Goal: Task Accomplishment & Management: Manage account settings

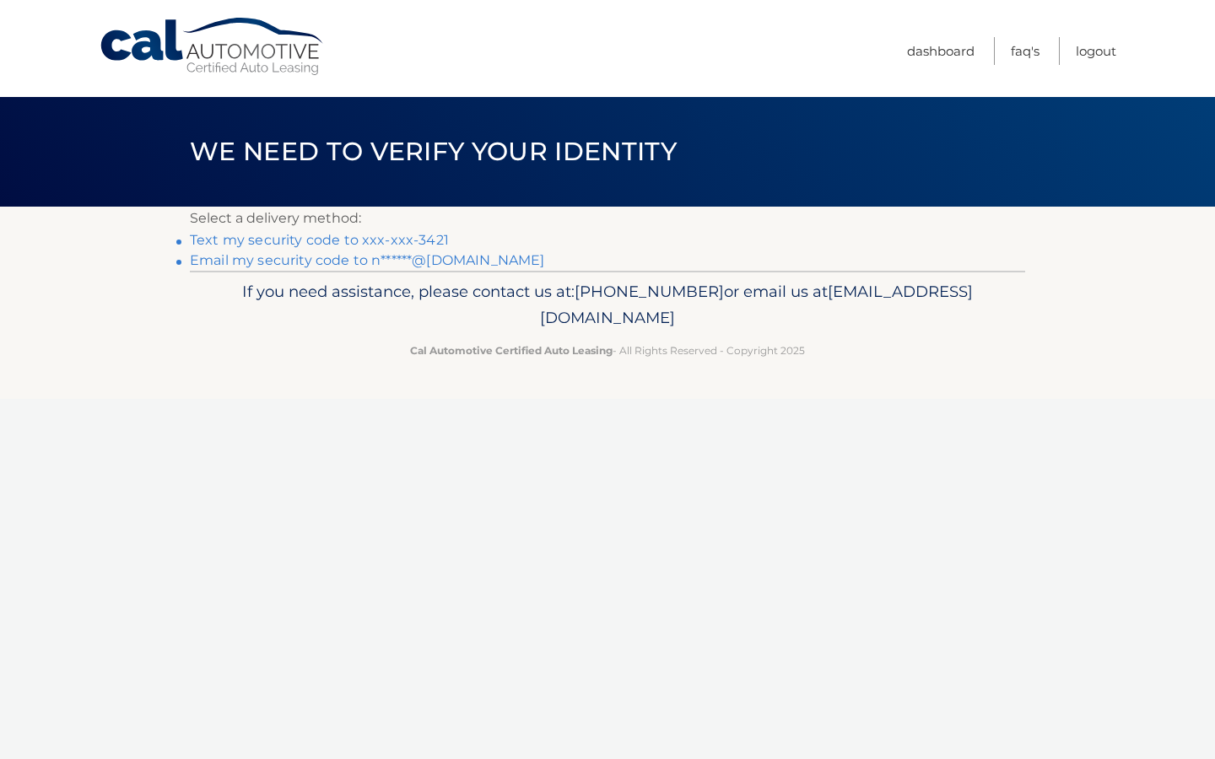
click at [347, 243] on link "Text my security code to xxx-xxx-3421" at bounding box center [319, 240] width 259 height 16
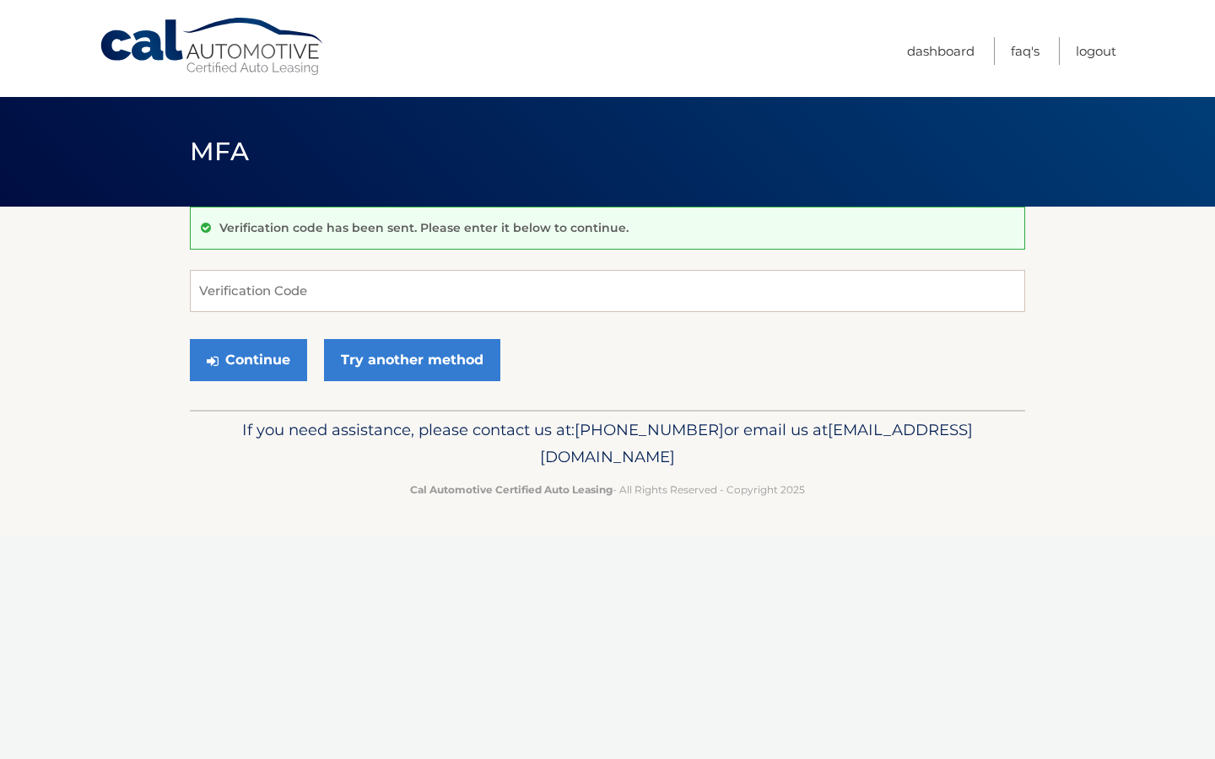
click at [315, 312] on form "Verification Code Continue Try another method" at bounding box center [607, 330] width 835 height 120
click at [333, 294] on input "Verification Code" at bounding box center [607, 291] width 835 height 42
type input "403556"
click at [272, 374] on button "Continue" at bounding box center [248, 360] width 117 height 42
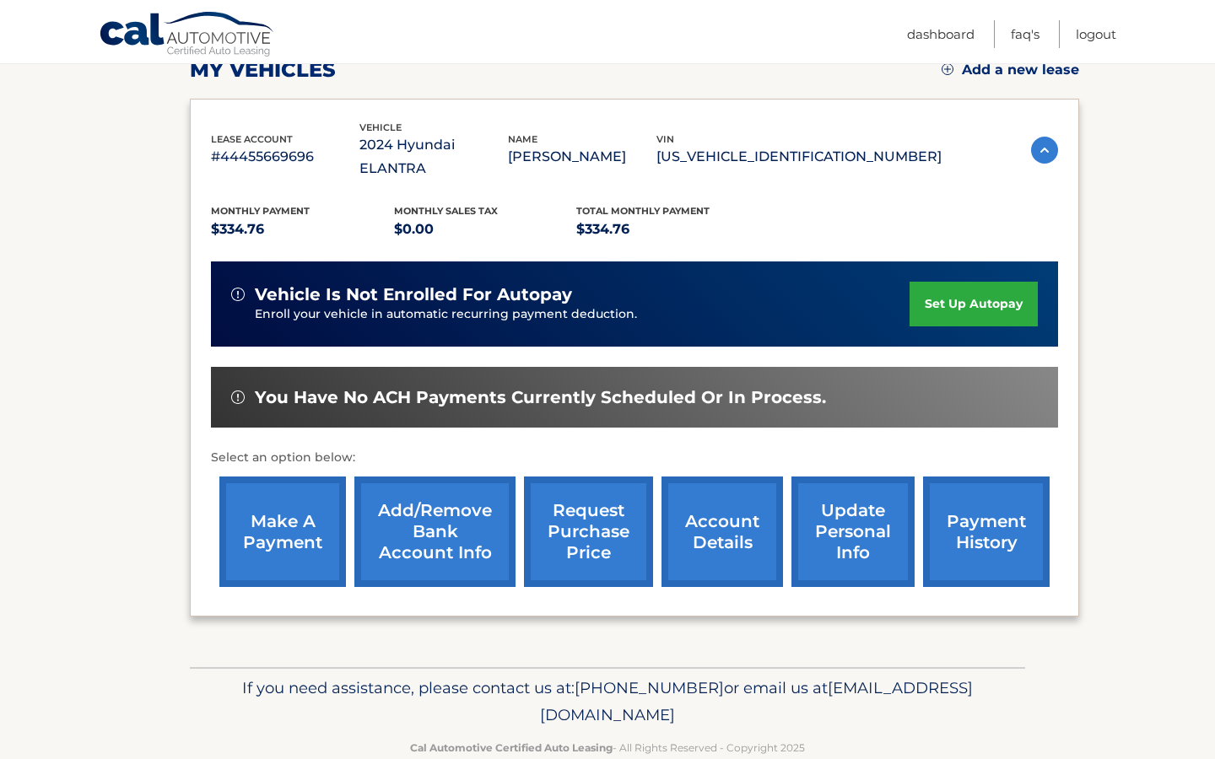
scroll to position [262, 0]
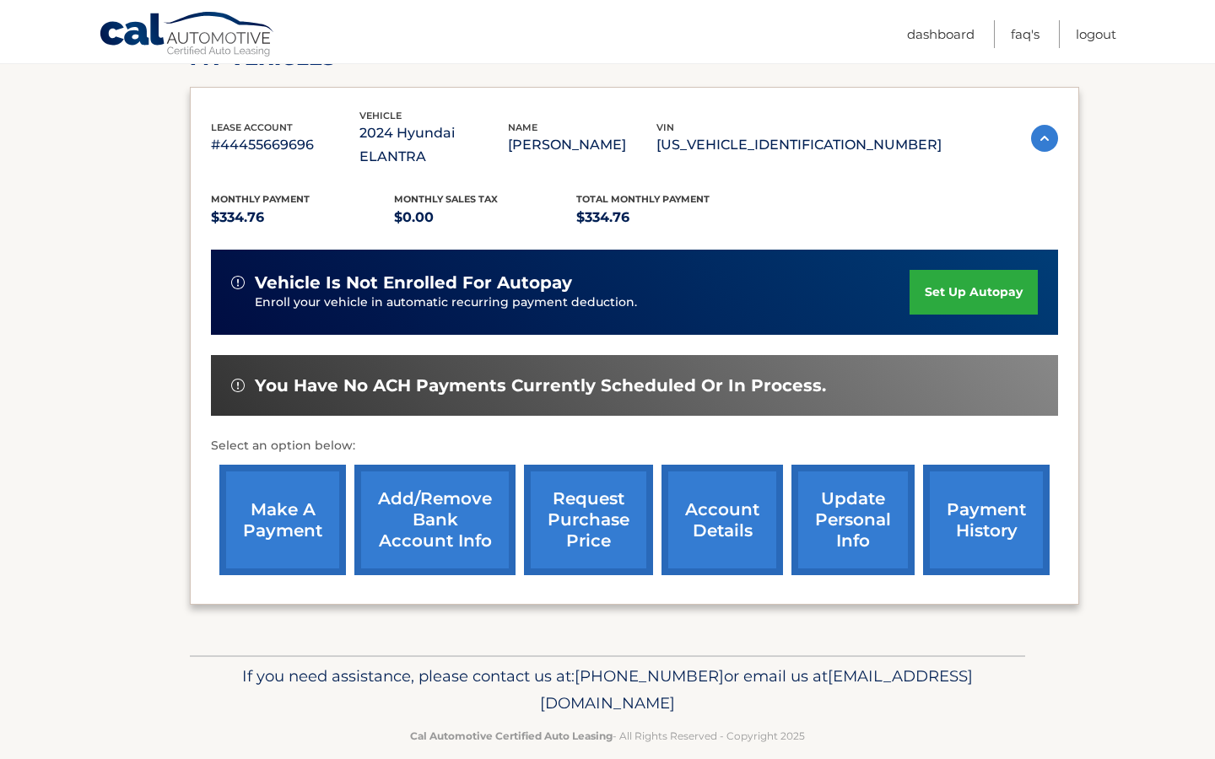
click at [687, 482] on link "account details" at bounding box center [721, 520] width 121 height 110
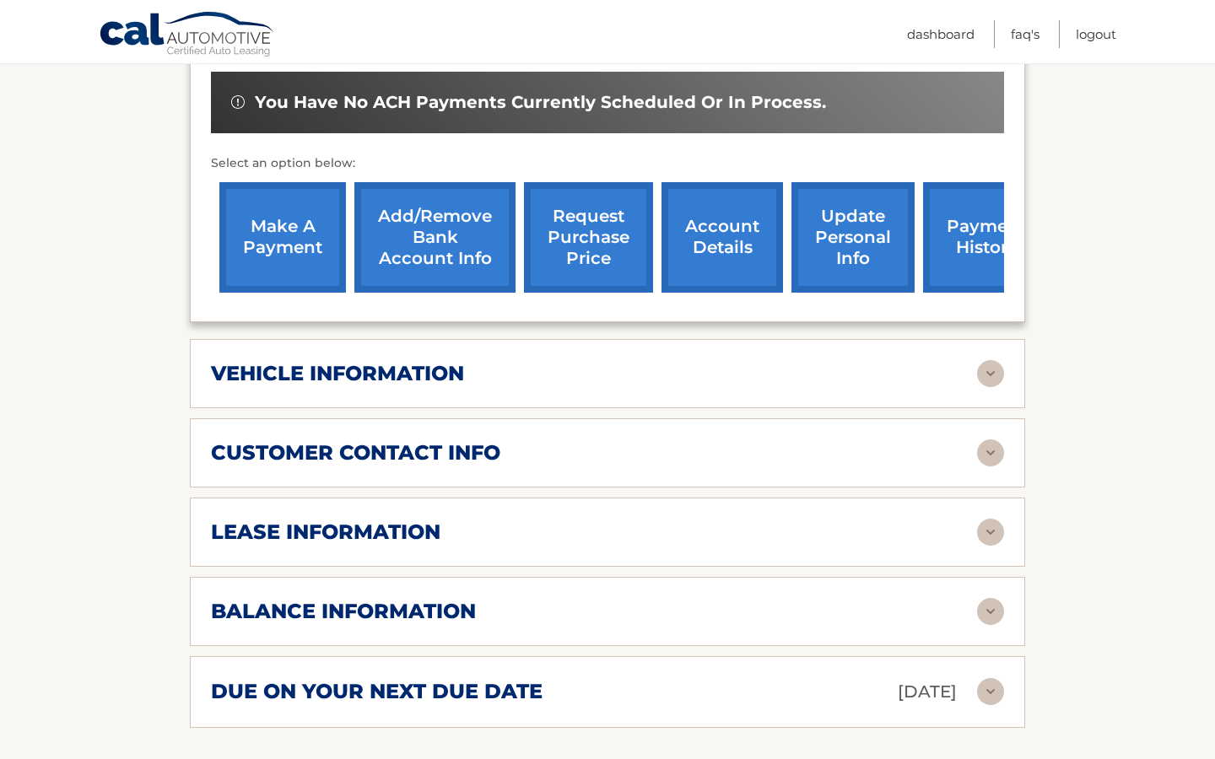
scroll to position [573, 0]
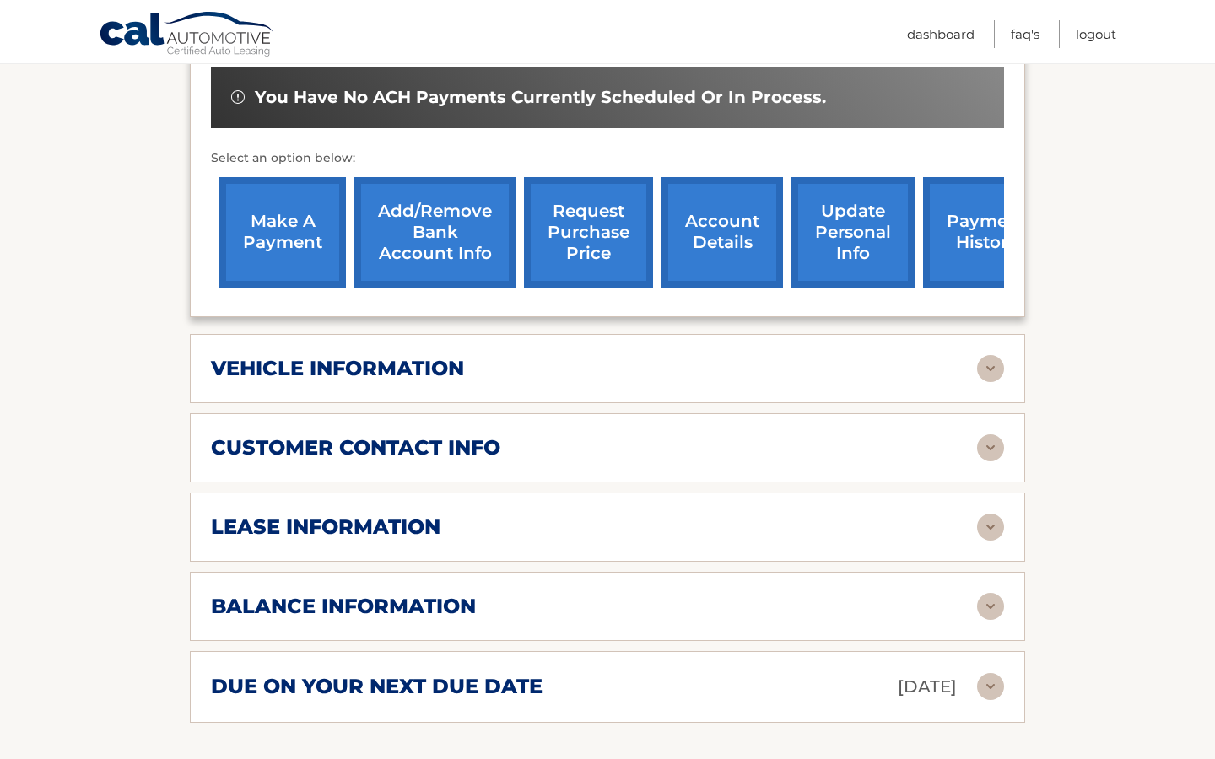
click at [978, 514] on img at bounding box center [990, 527] width 27 height 27
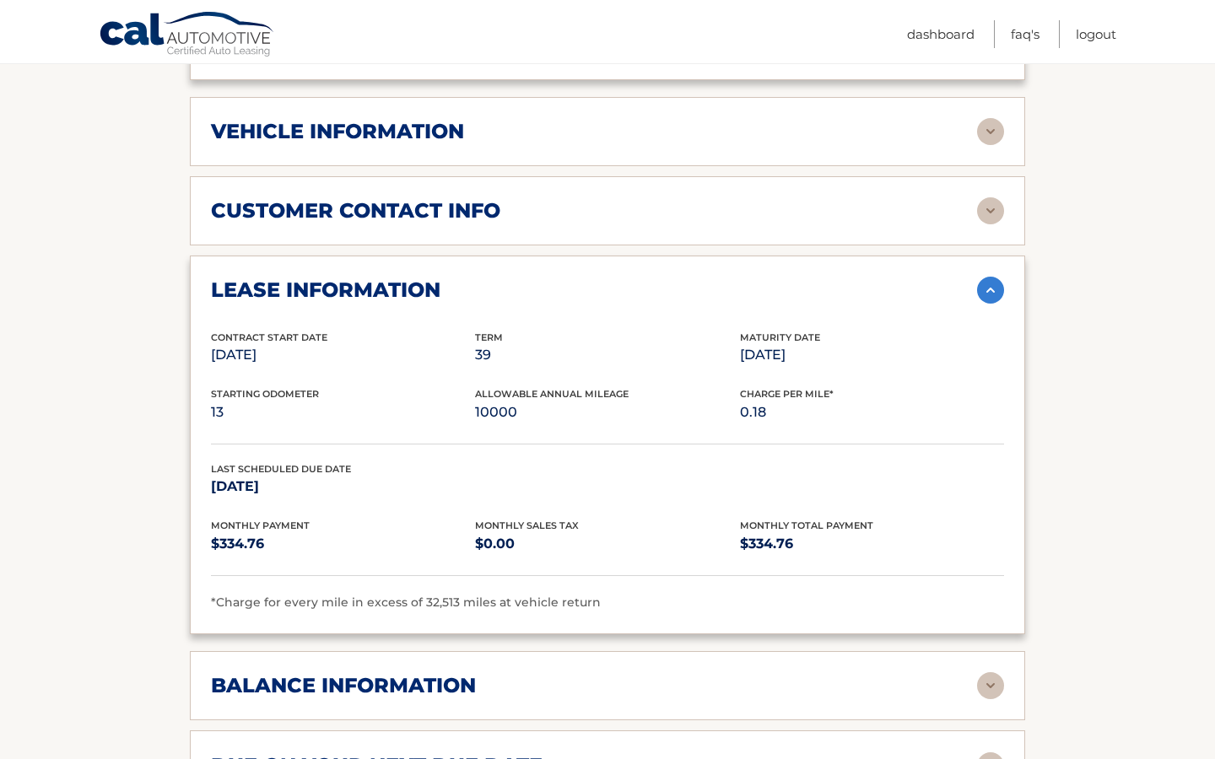
scroll to position [811, 0]
click at [479, 342] on div "Contract Start Date [DATE] Term 39 Maturity Date [DATE]" at bounding box center [607, 357] width 793 height 57
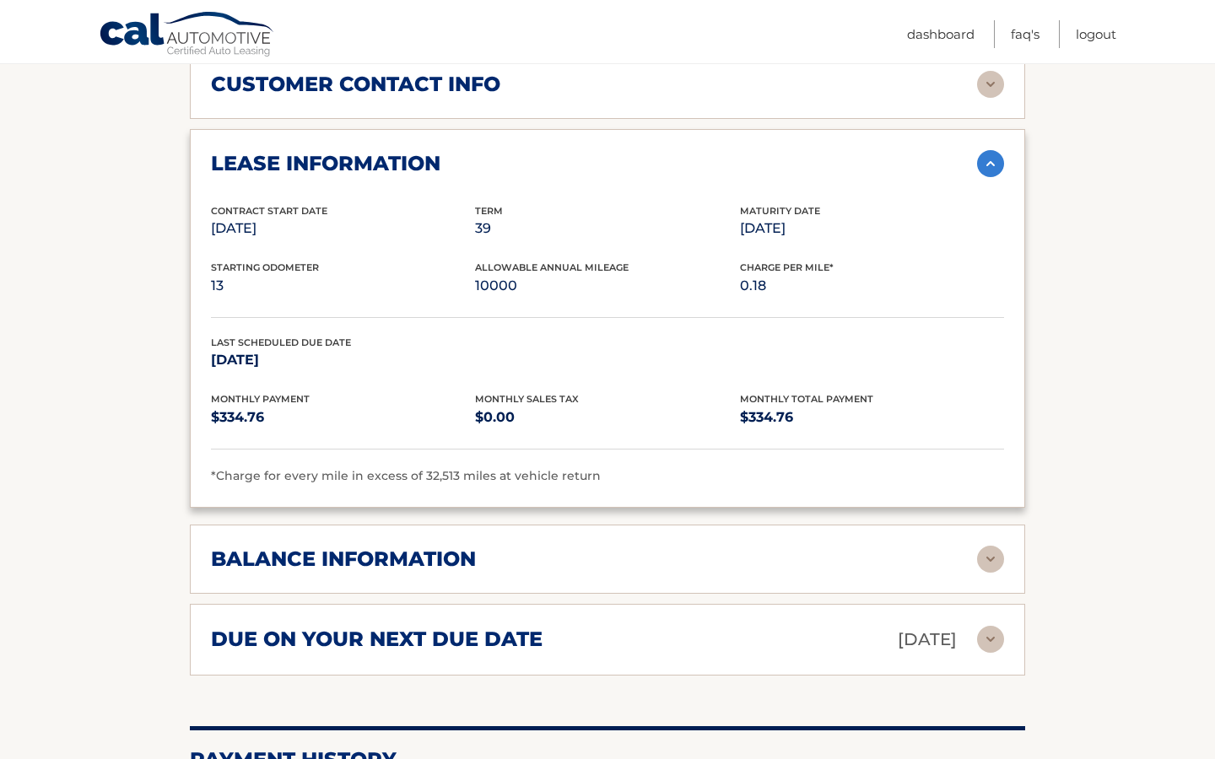
scroll to position [975, 0]
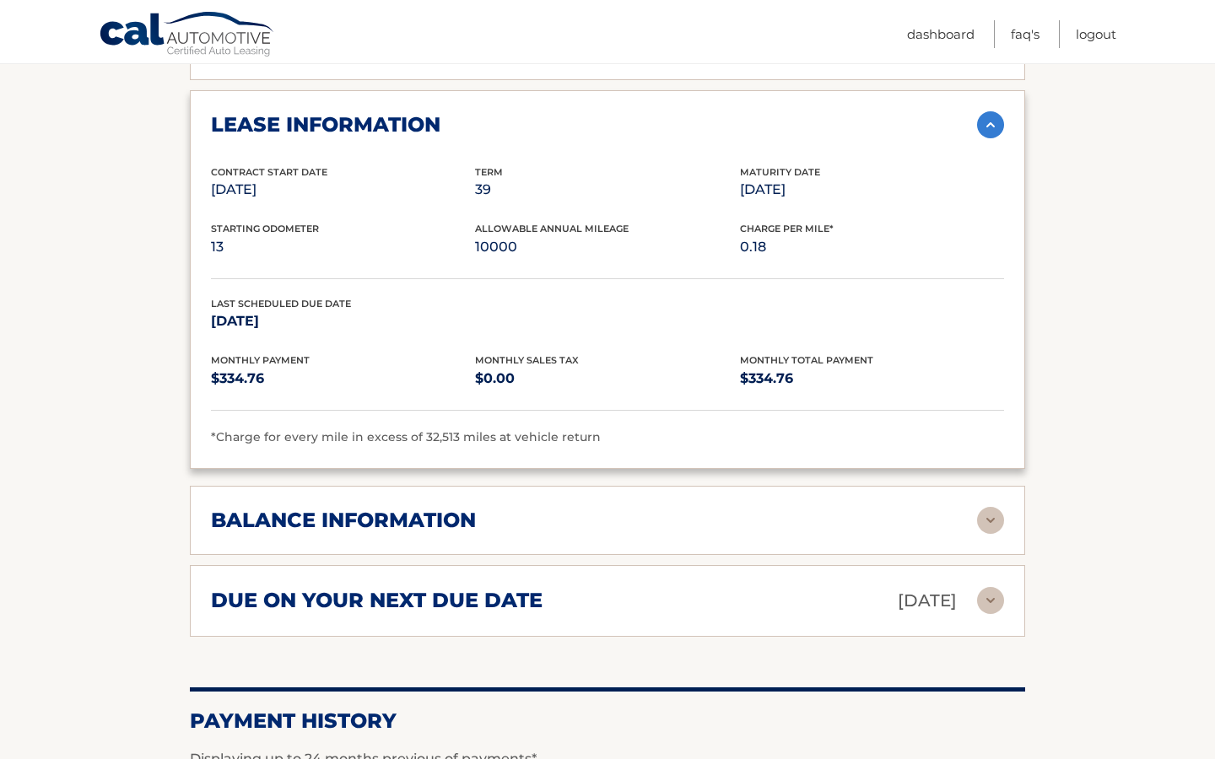
click at [992, 486] on div "balance information Payments Received 21 Payments Remaining 18 Next Payment wil…" at bounding box center [607, 520] width 835 height 69
click at [989, 507] on img at bounding box center [990, 520] width 27 height 27
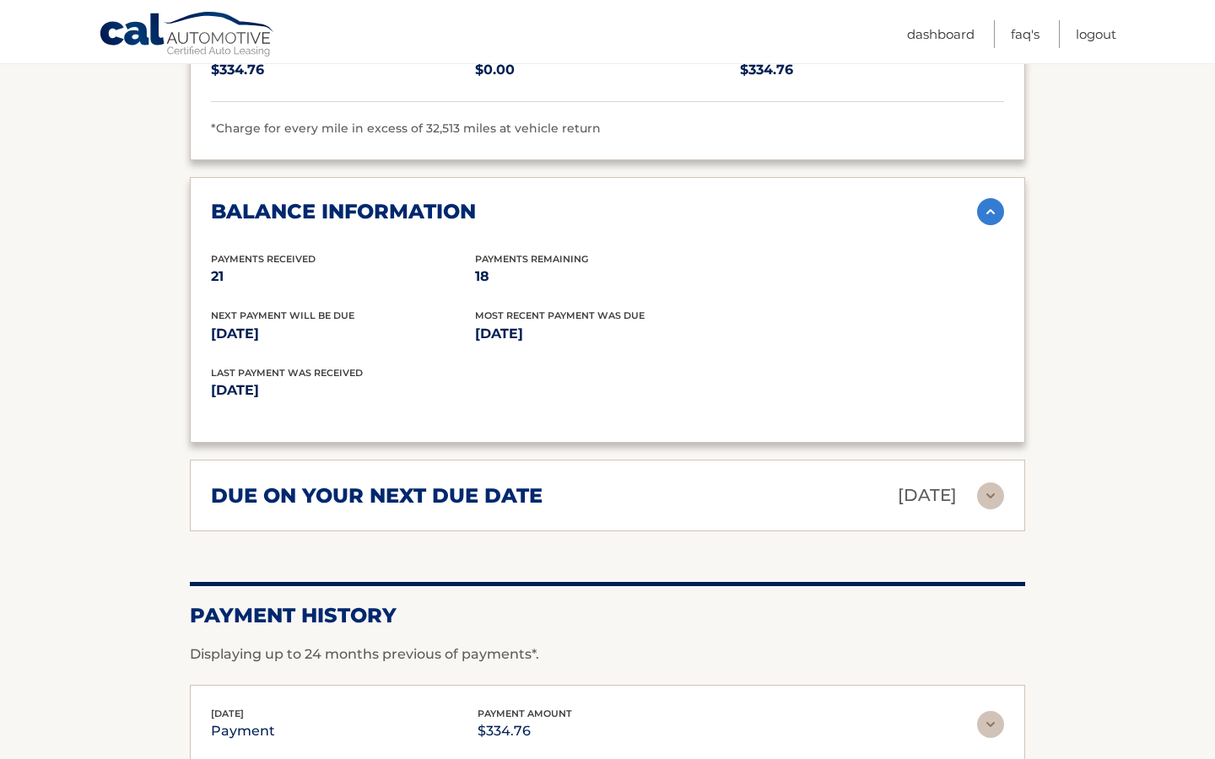
scroll to position [1285, 0]
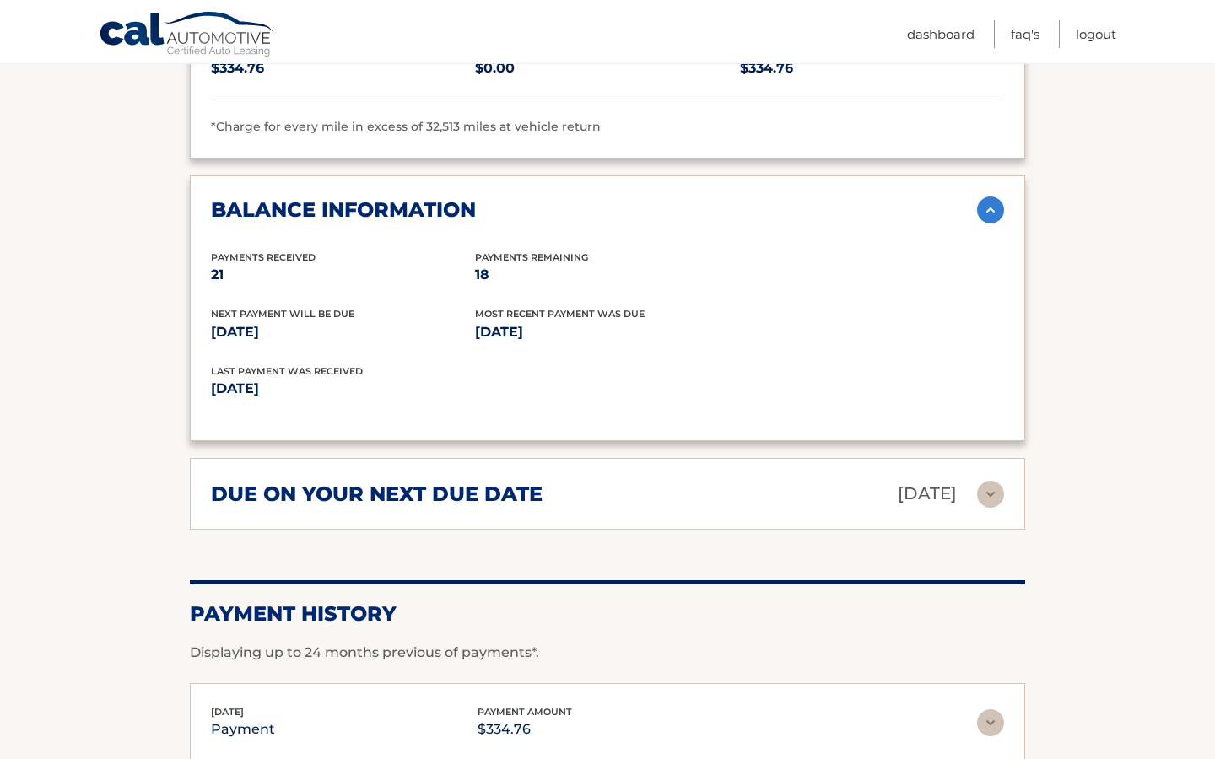
click at [978, 481] on img at bounding box center [990, 494] width 27 height 27
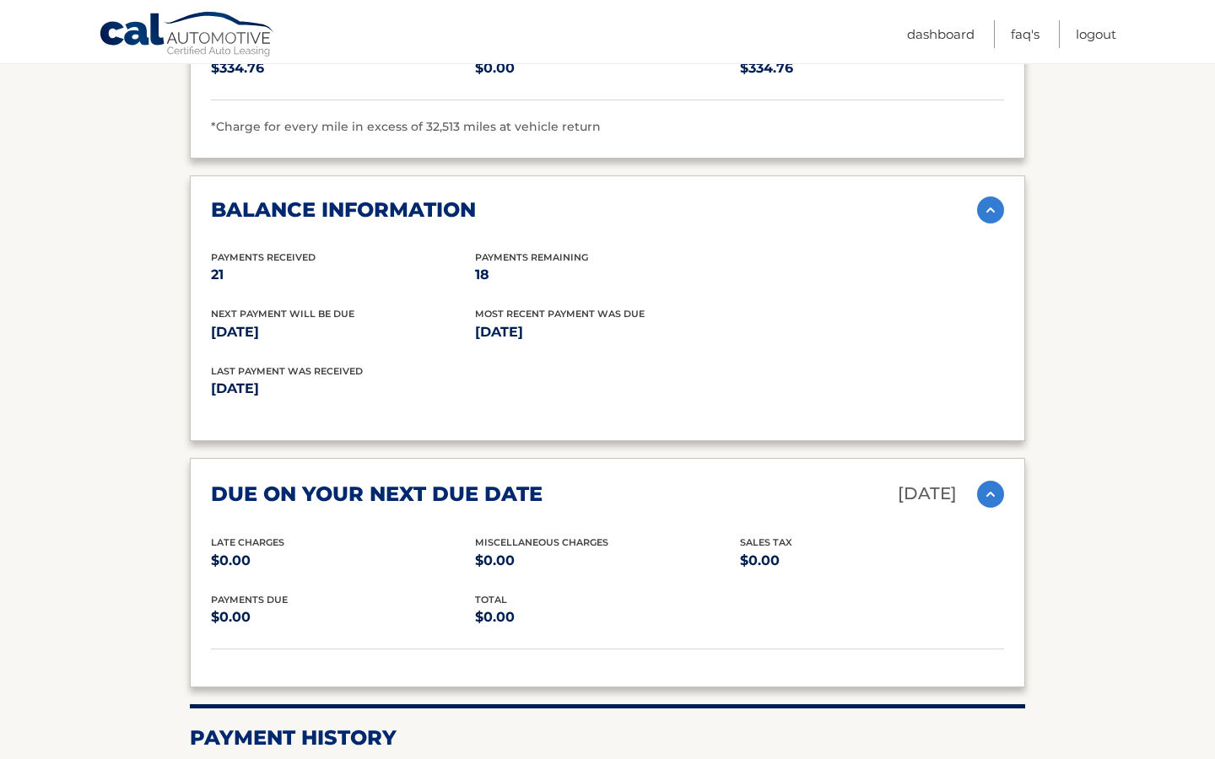
click at [977, 481] on img at bounding box center [990, 494] width 27 height 27
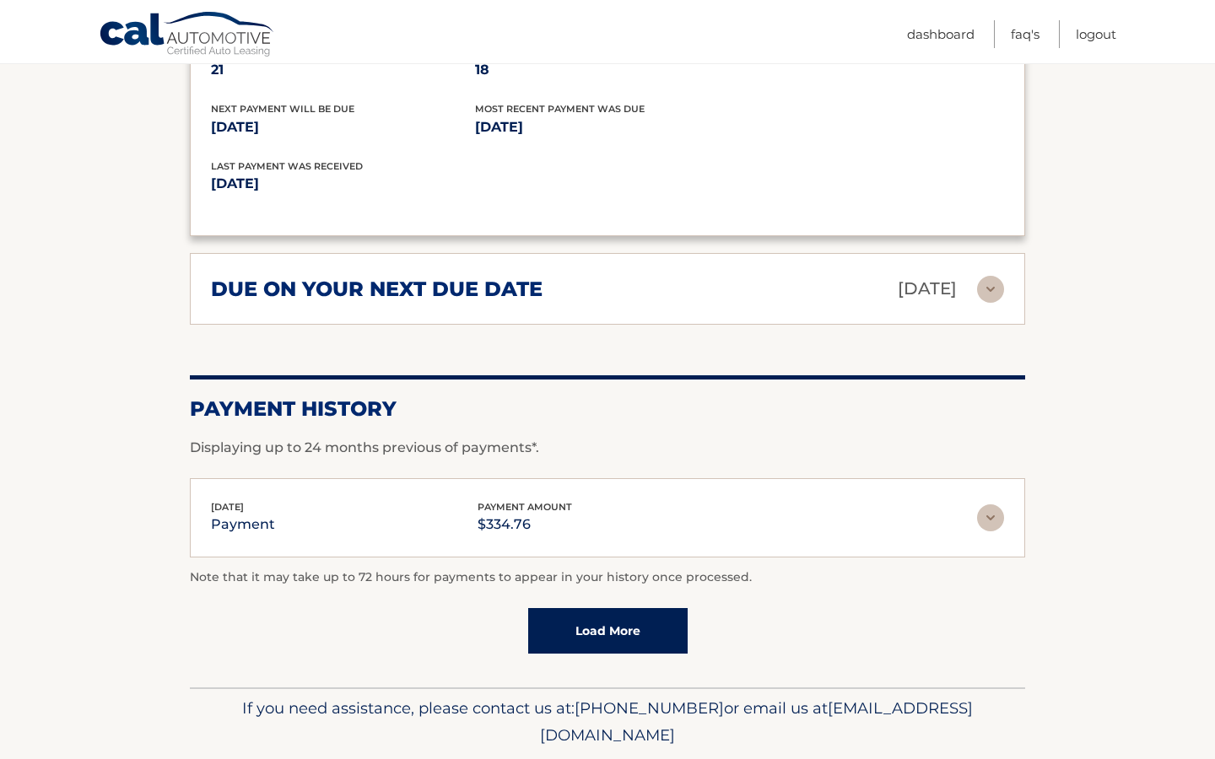
scroll to position [1519, 0]
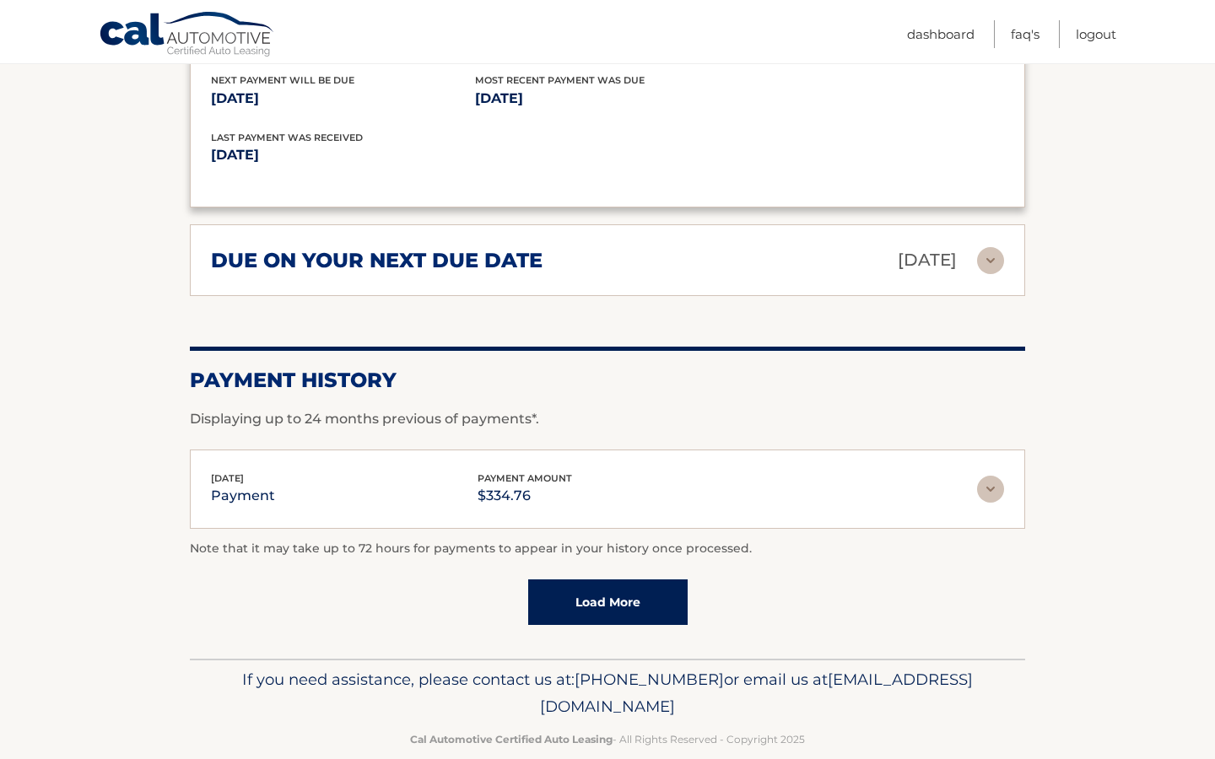
click at [590, 579] on link "Load More" at bounding box center [607, 602] width 159 height 46
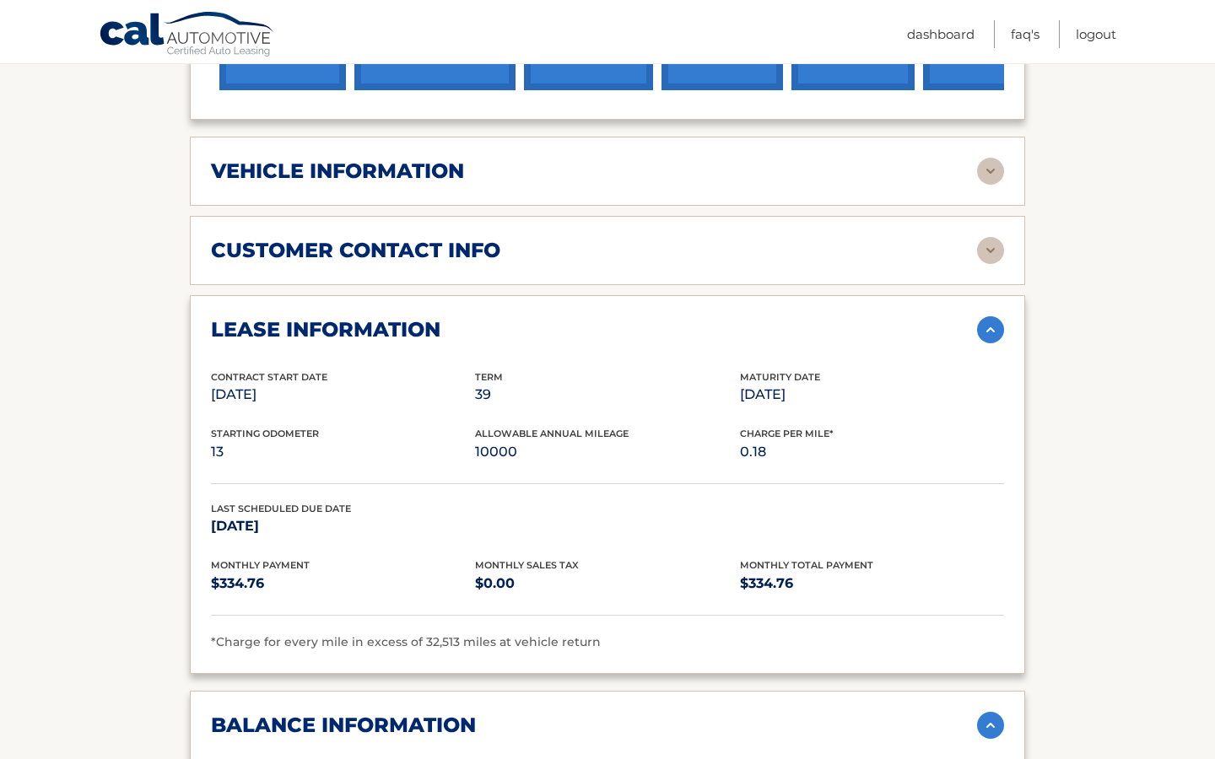
scroll to position [594, 0]
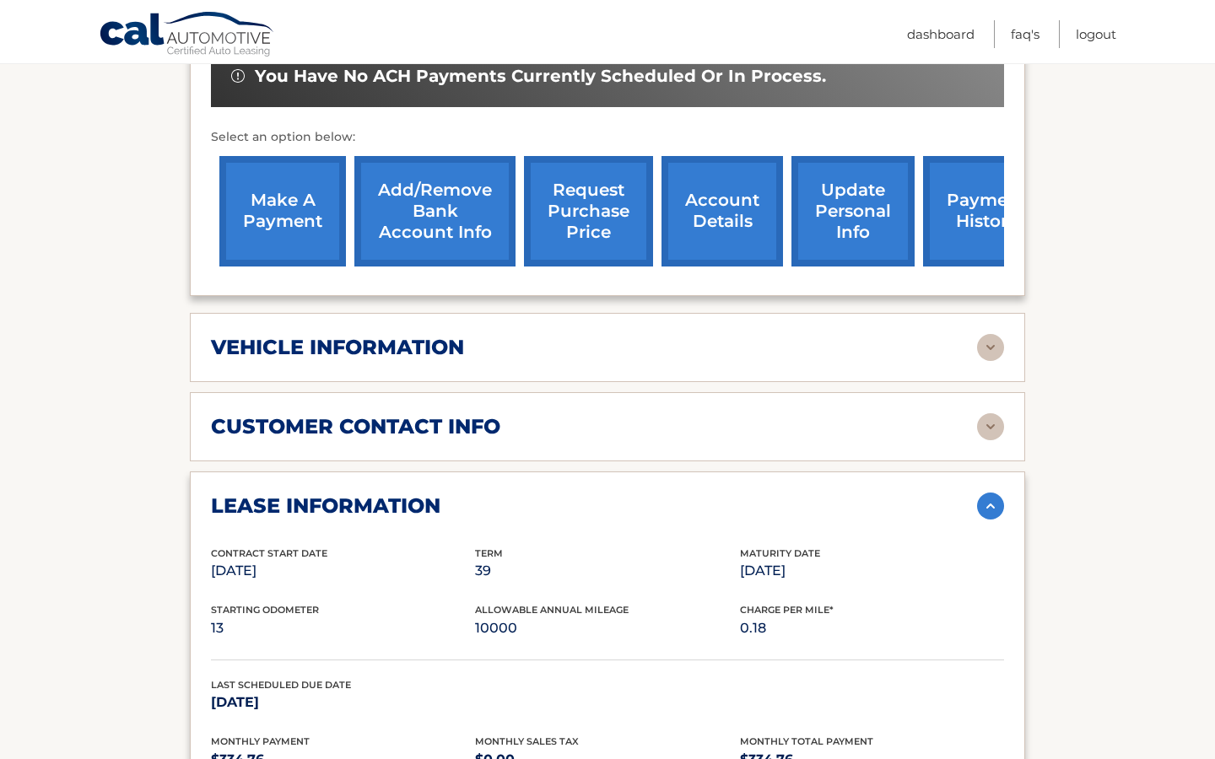
click at [850, 186] on link "update personal info" at bounding box center [852, 211] width 123 height 110
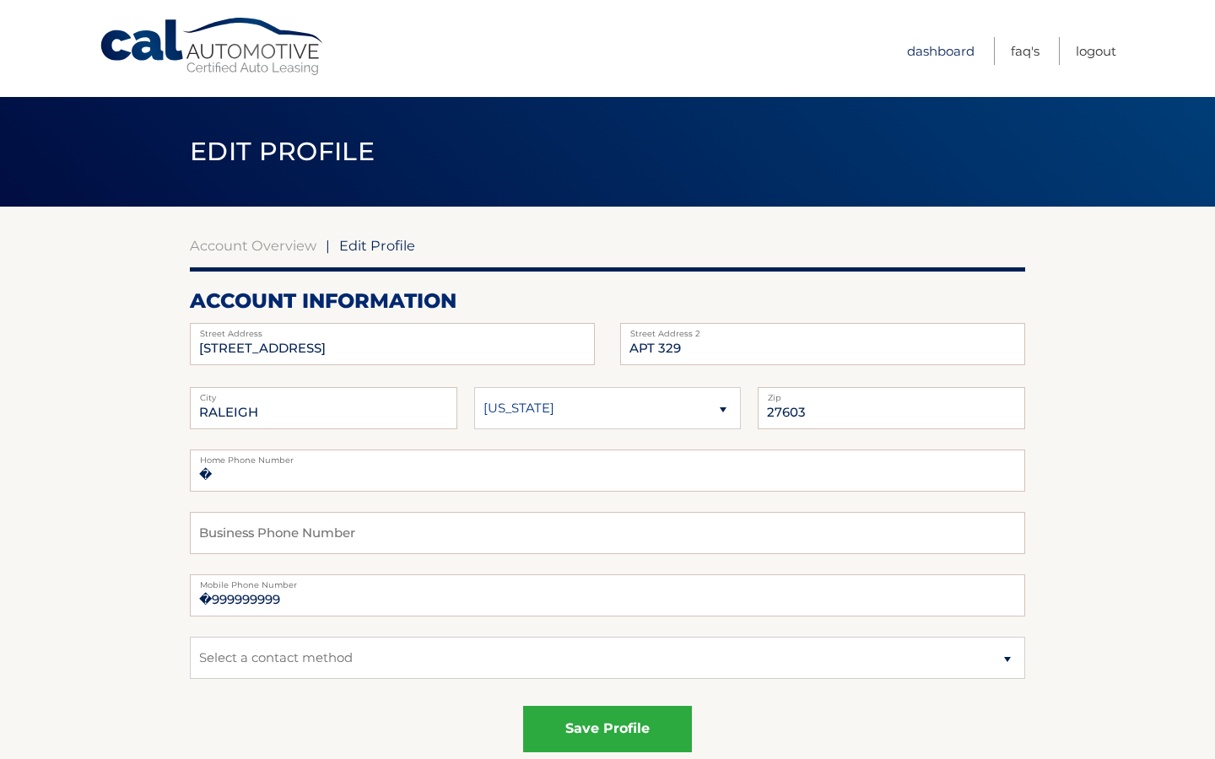
click at [941, 53] on link "Dashboard" at bounding box center [940, 51] width 67 height 28
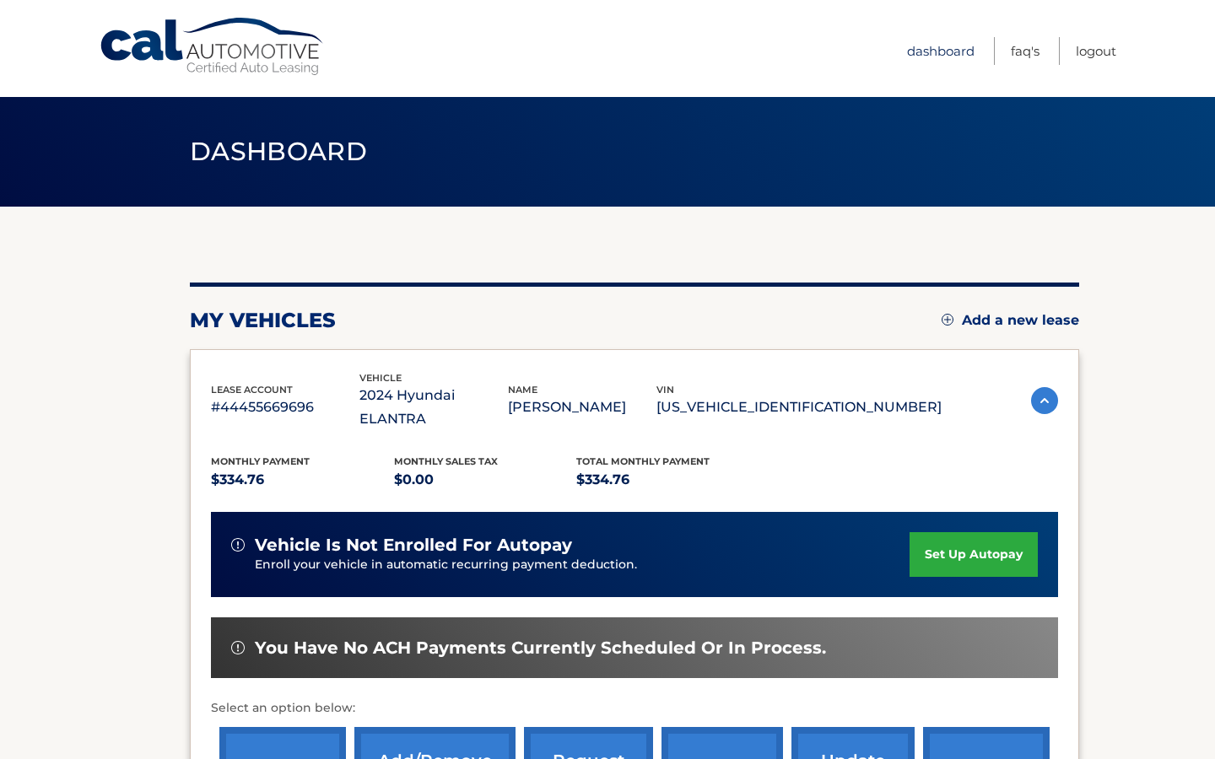
click at [935, 56] on link "Dashboard" at bounding box center [940, 51] width 67 height 28
click at [1026, 45] on link "FAQ's" at bounding box center [1024, 51] width 29 height 28
